Goal: Information Seeking & Learning: Learn about a topic

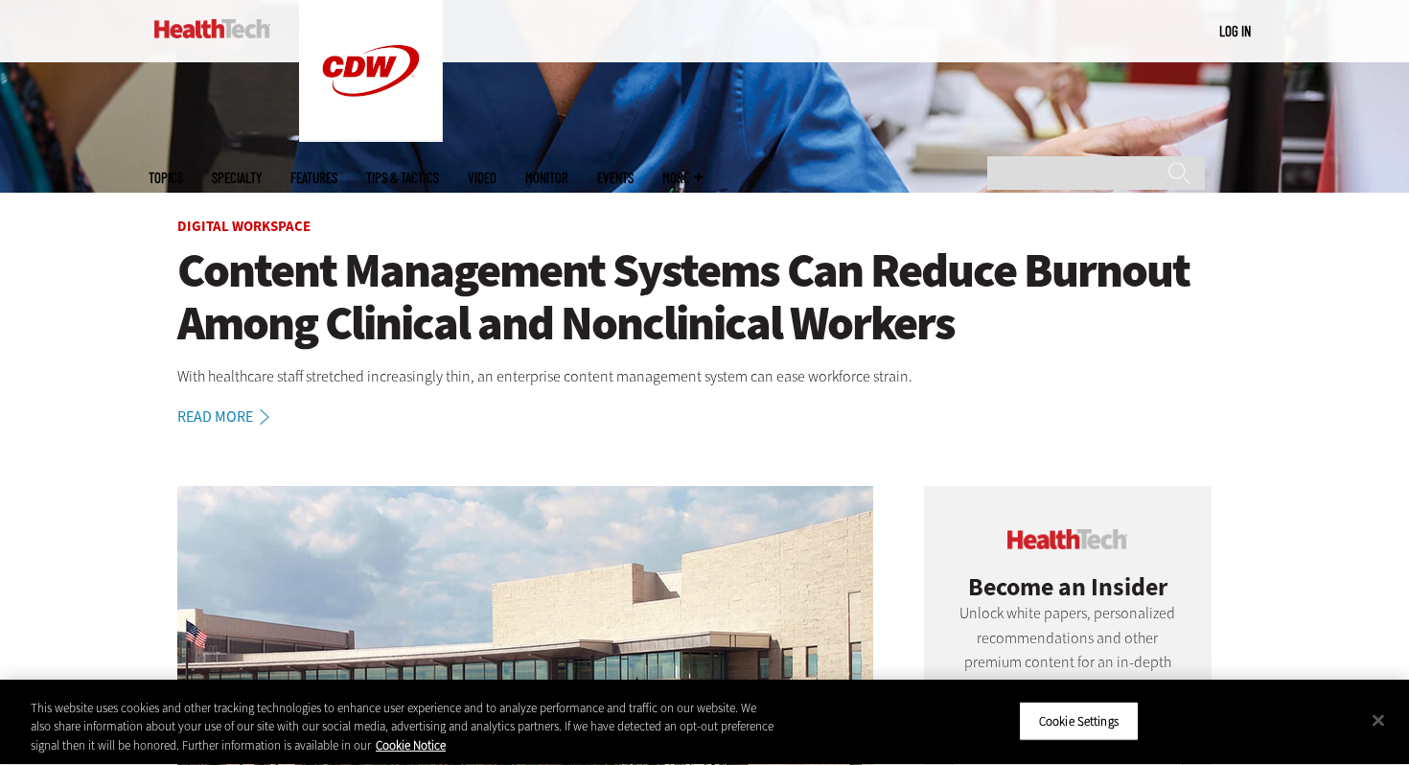
scroll to position [500, 0]
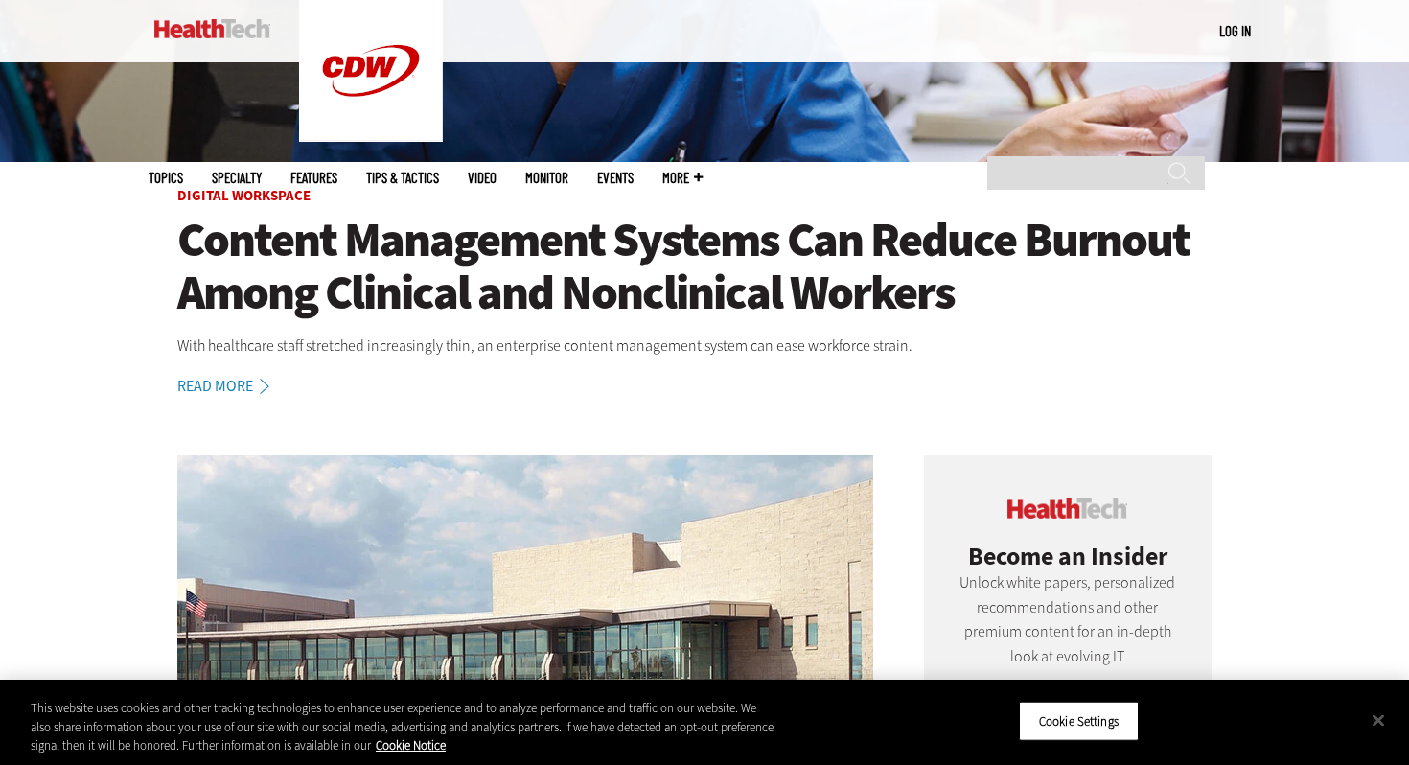
click at [577, 242] on h1 "Content Management Systems Can Reduce Burnout Among Clinical and Nonclinical Wo…" at bounding box center [704, 266] width 1055 height 105
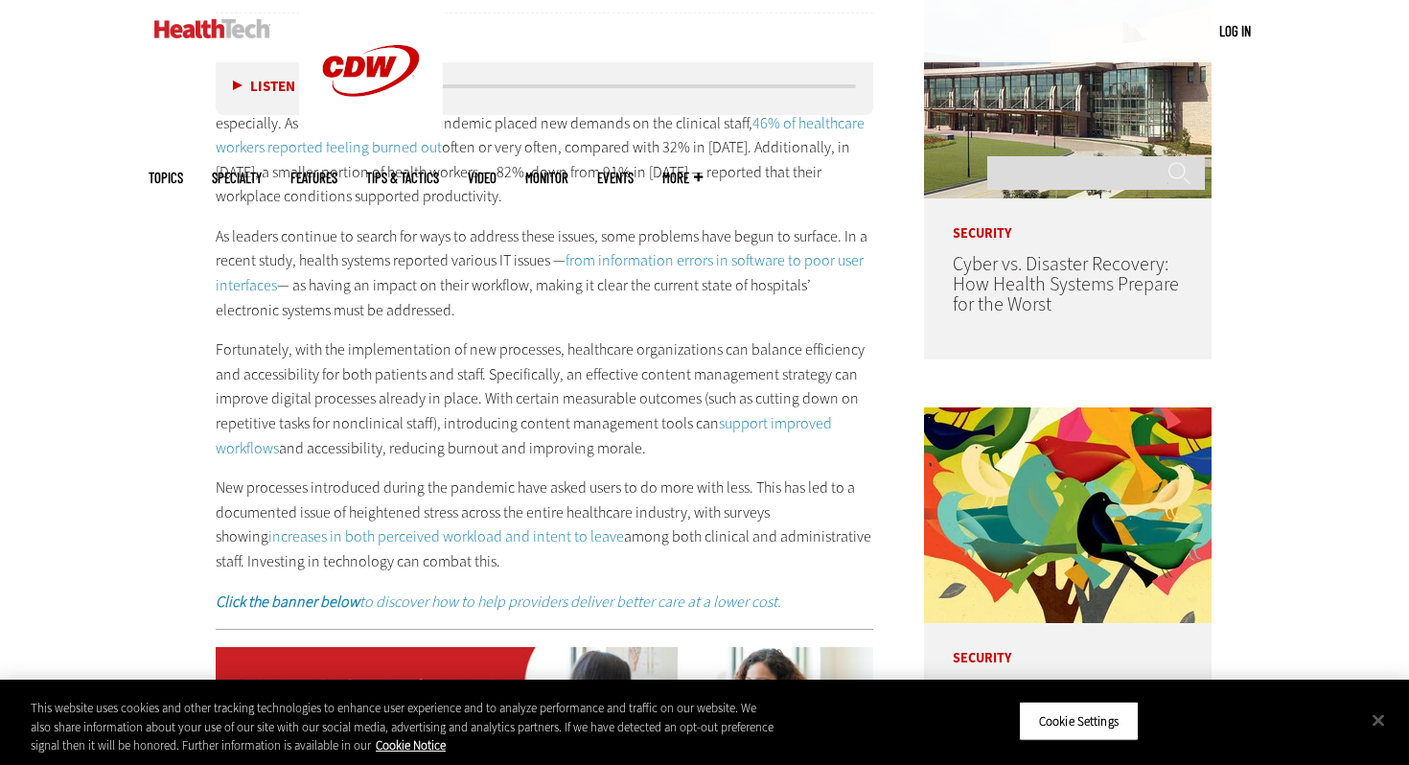
scroll to position [1018, 0]
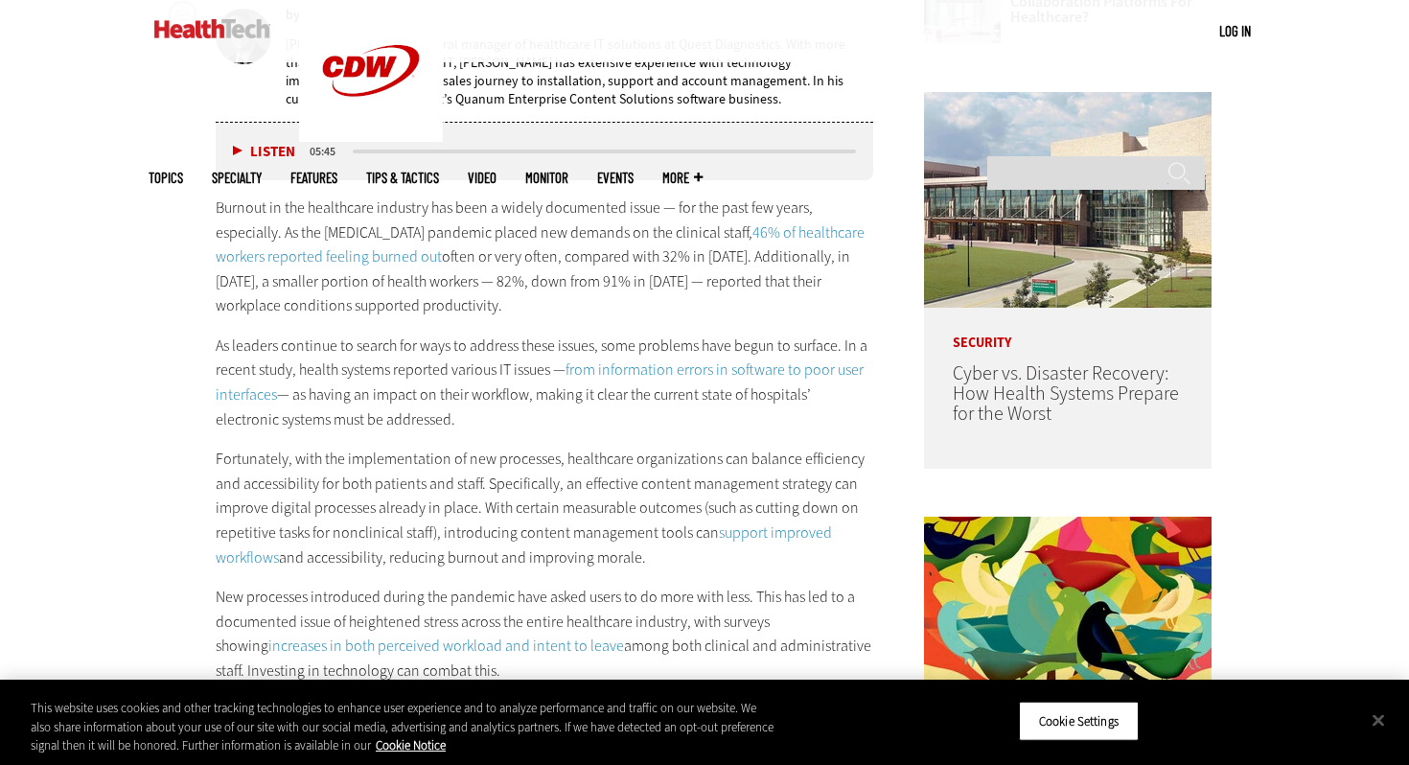
drag, startPoint x: 213, startPoint y: 207, endPoint x: 698, endPoint y: 668, distance: 669.3
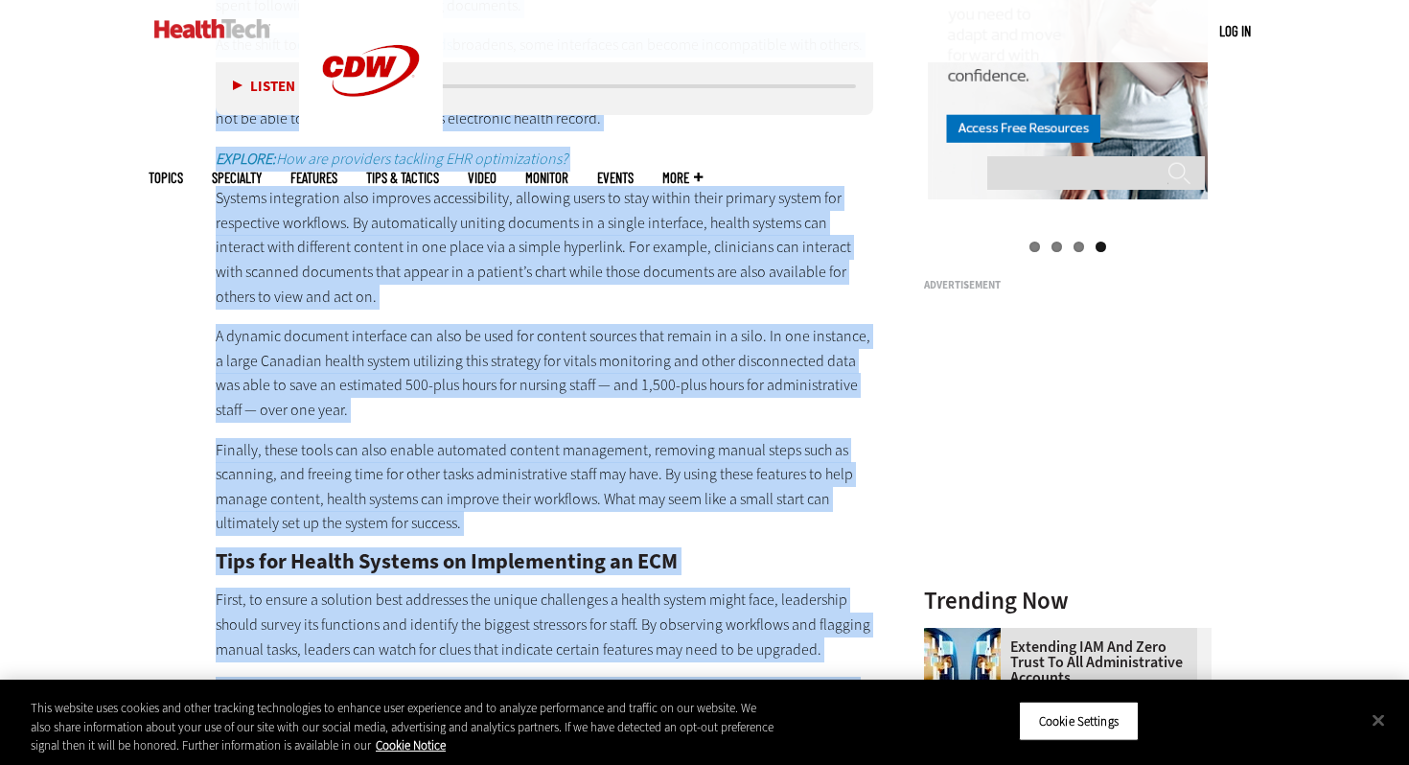
scroll to position [2530, 0]
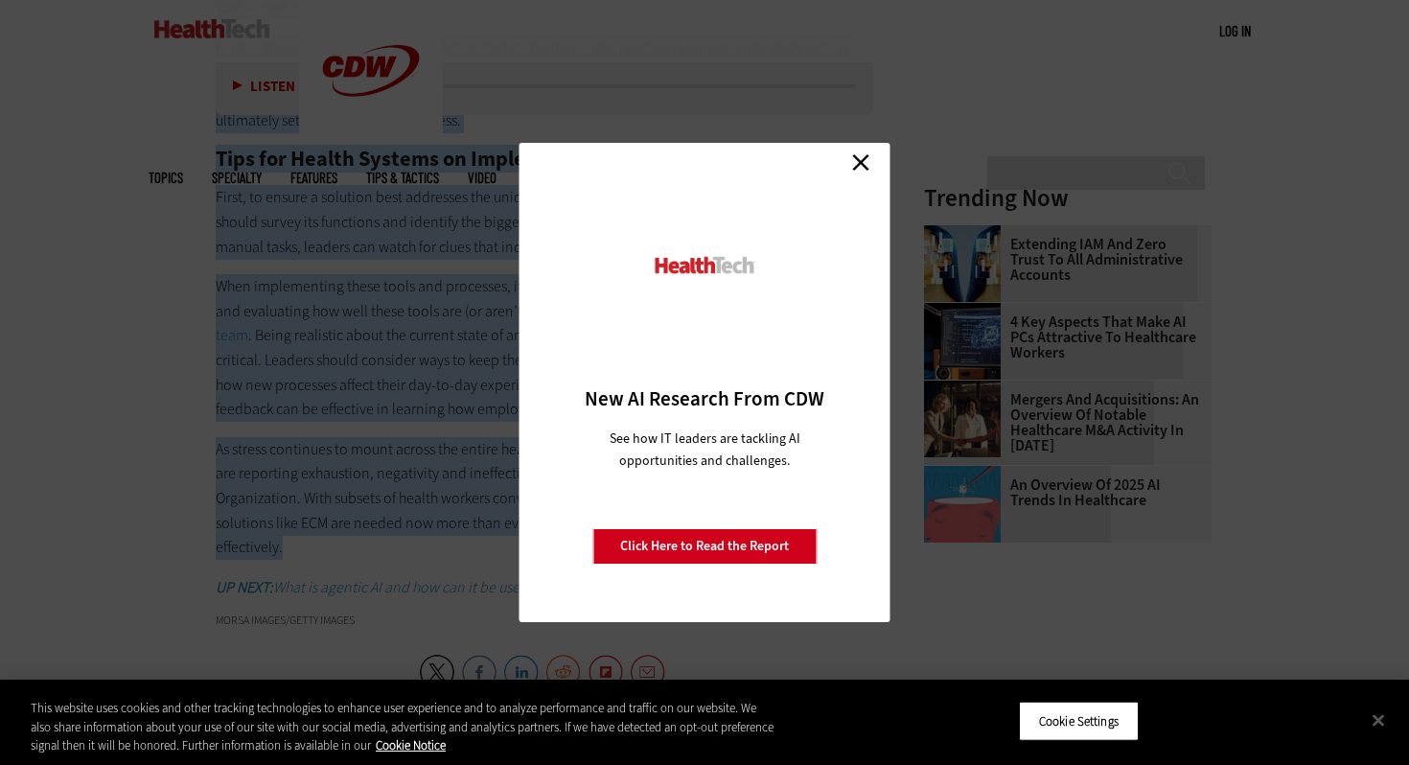
click at [861, 163] on link "Close" at bounding box center [861, 162] width 29 height 29
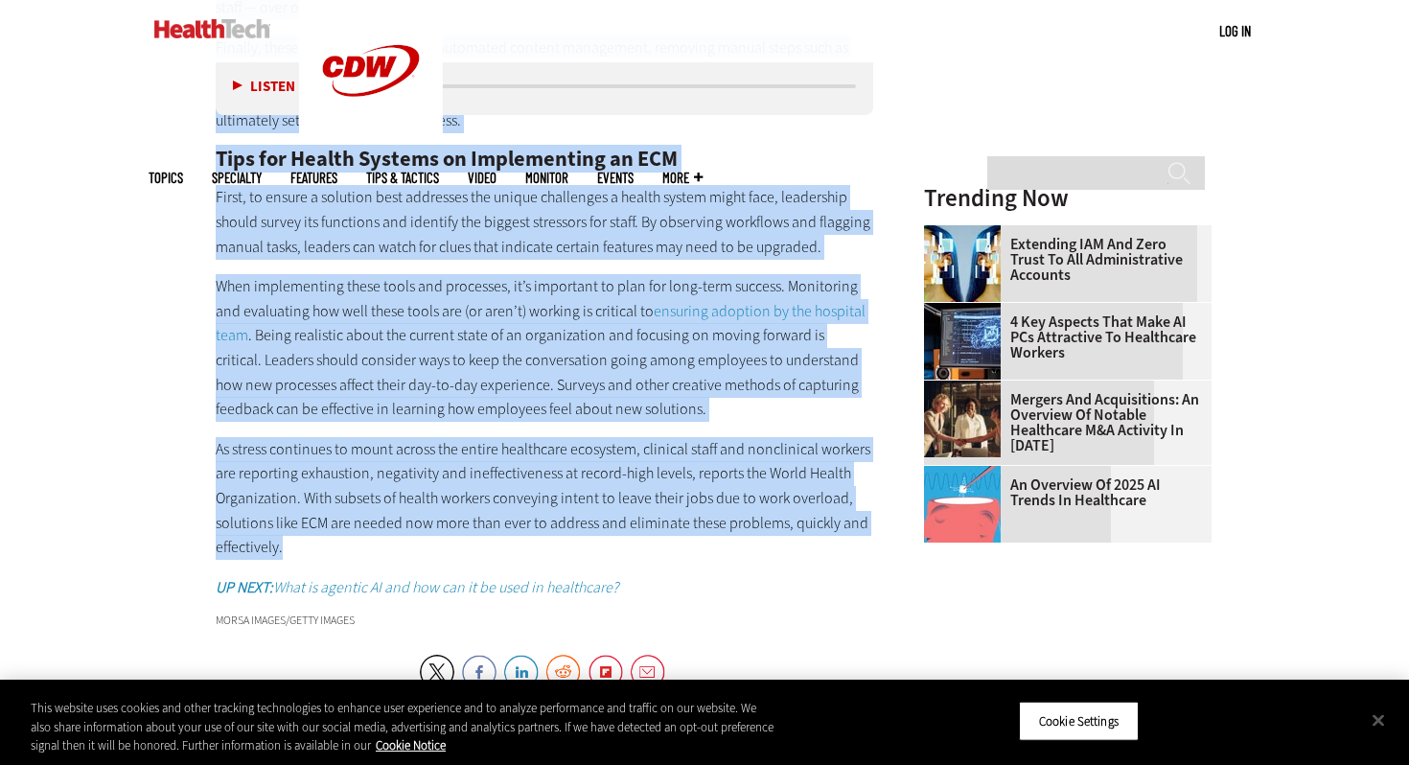
copy div "Burnout in the healthcare industry has been a widely documented issue — for the…"
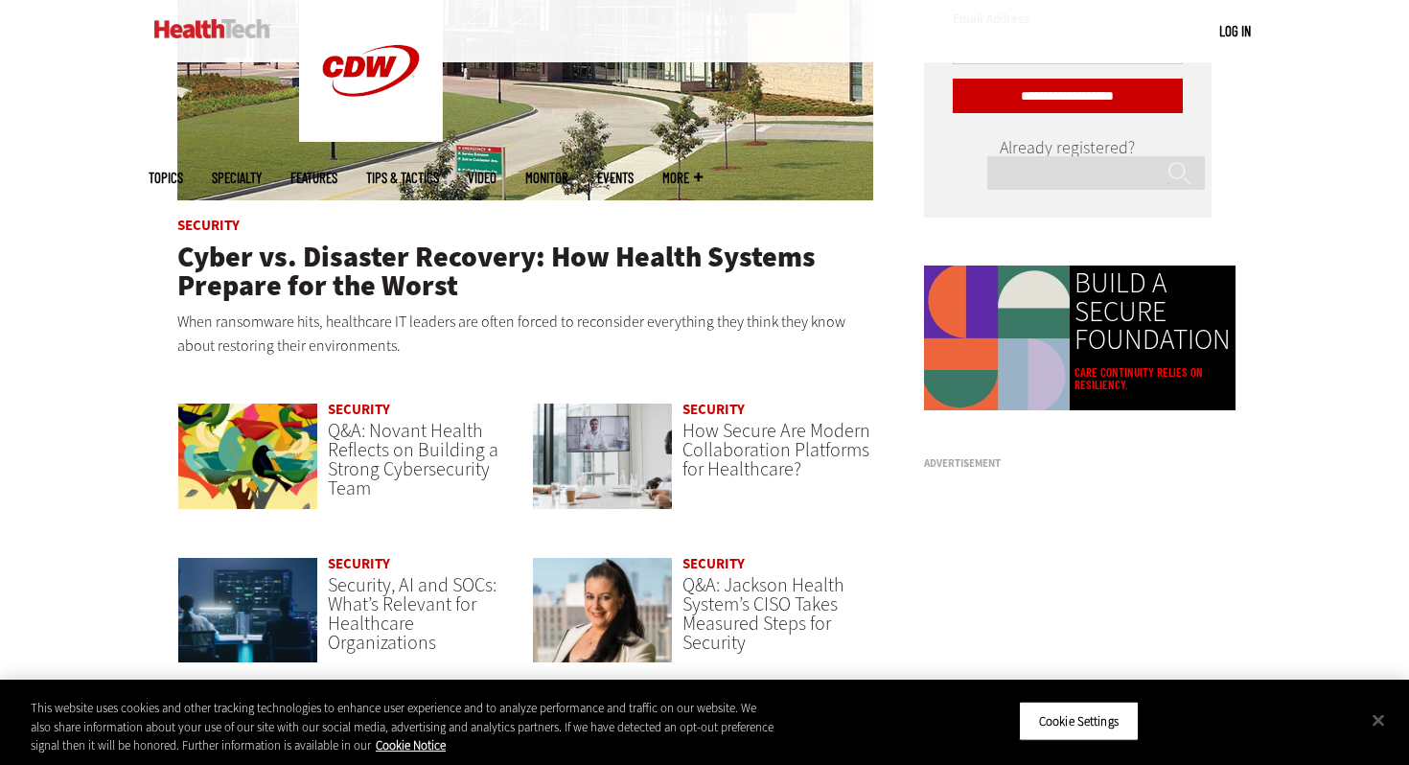
scroll to position [1150, 0]
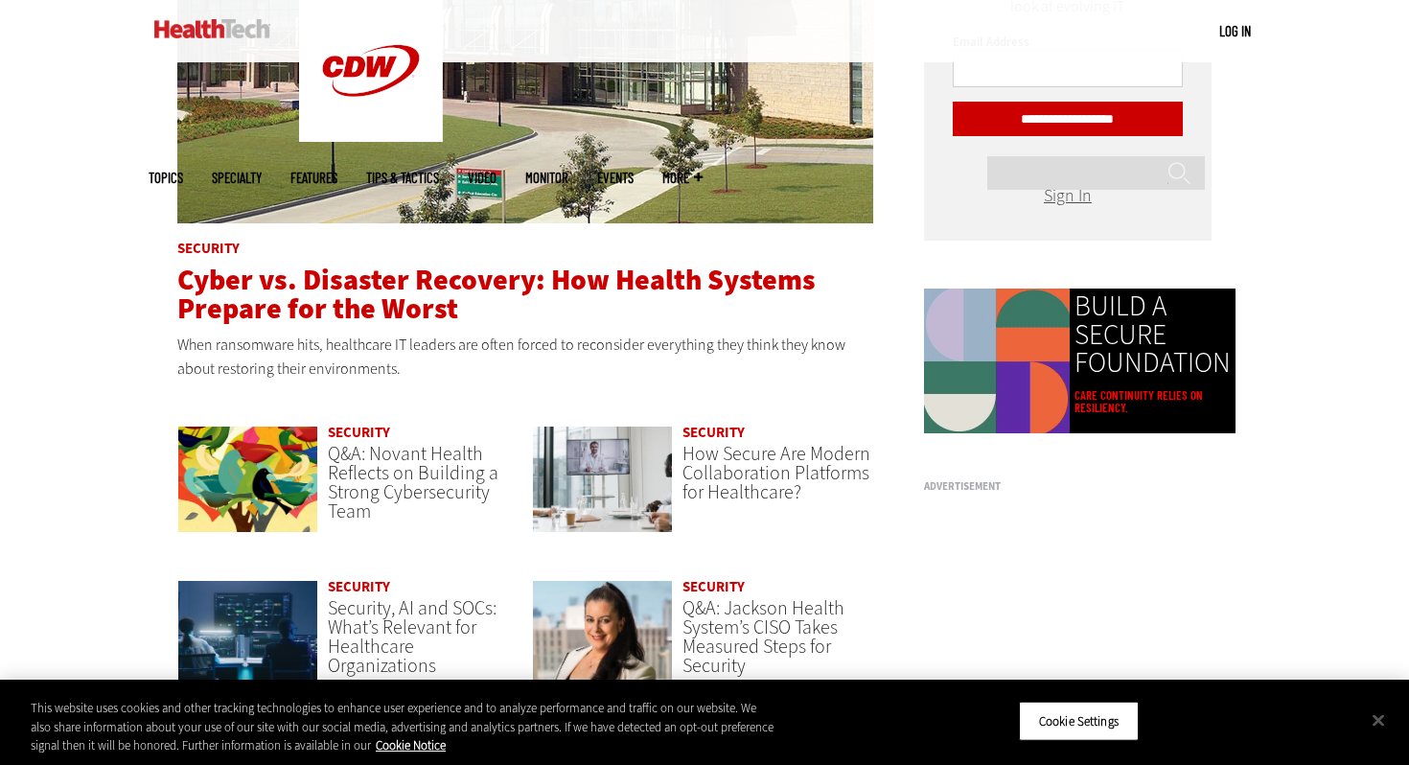
click at [374, 285] on span "Cyber vs. Disaster Recovery: How Health Systems Prepare for the Worst" at bounding box center [496, 294] width 639 height 67
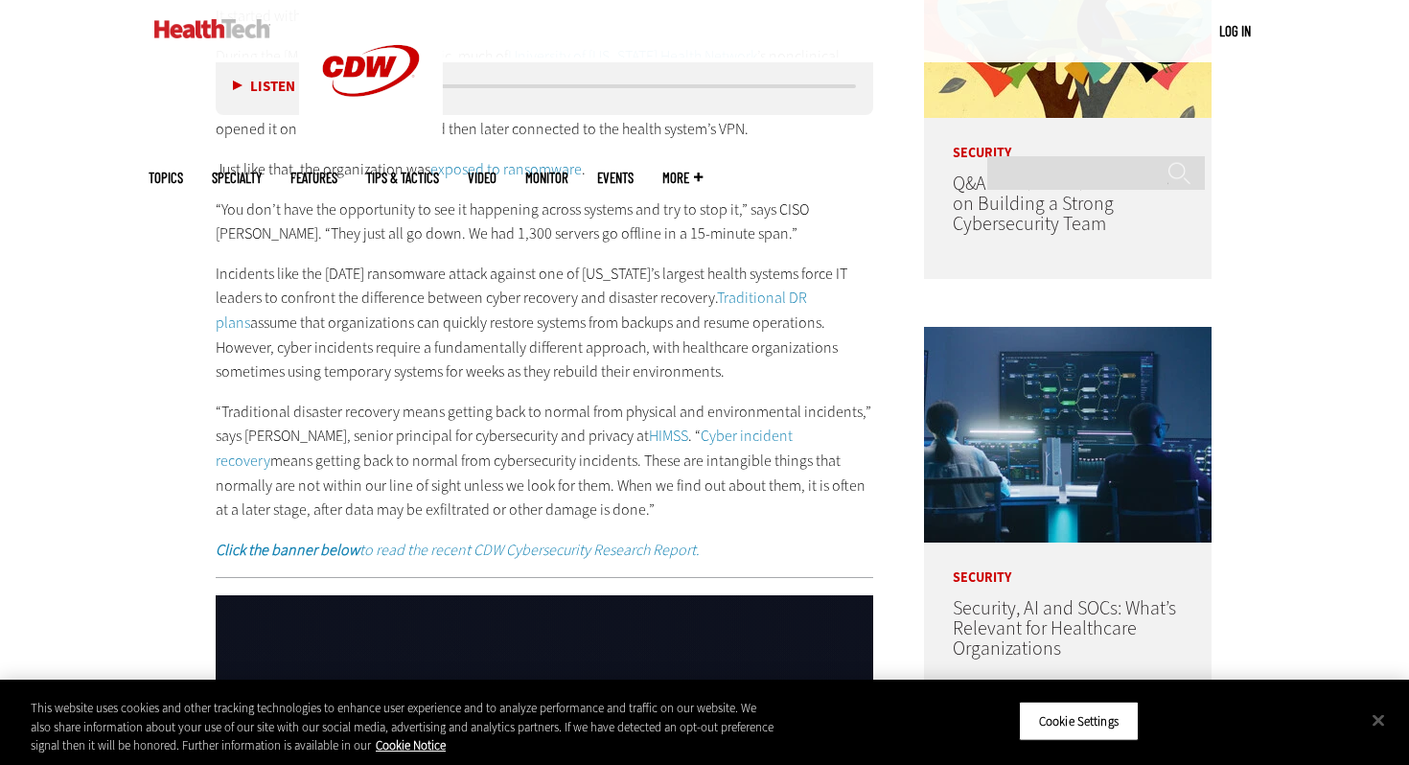
scroll to position [1271, 0]
